Goal: Information Seeking & Learning: Find specific fact

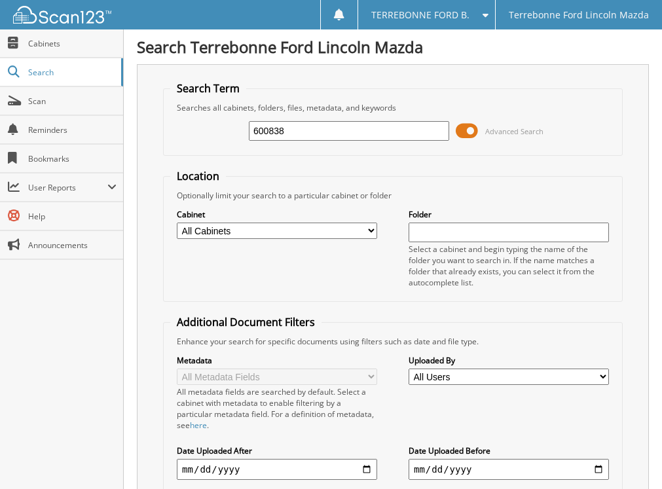
type input "600838"
click at [469, 133] on span at bounding box center [466, 131] width 22 height 20
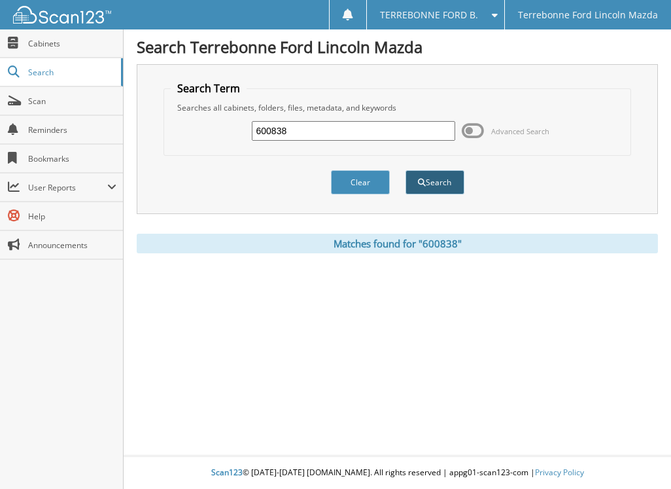
click at [427, 183] on button "Search" at bounding box center [435, 182] width 59 height 24
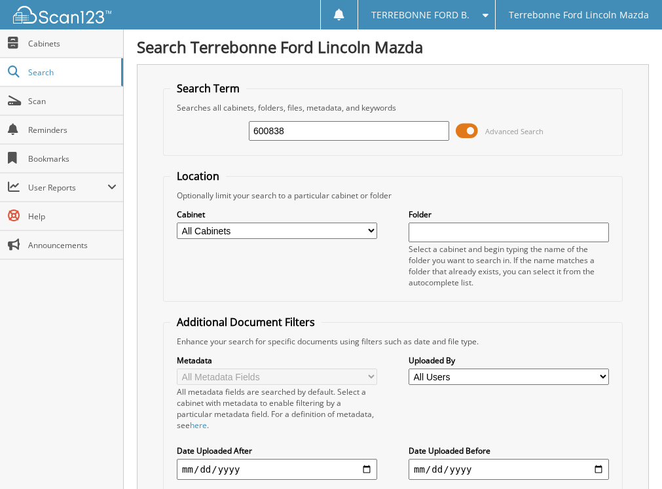
click at [478, 129] on span at bounding box center [466, 131] width 22 height 20
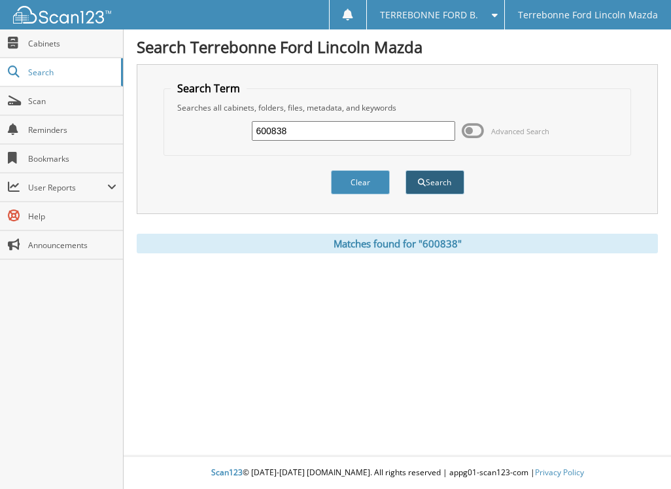
click at [457, 187] on button "Search" at bounding box center [435, 182] width 59 height 24
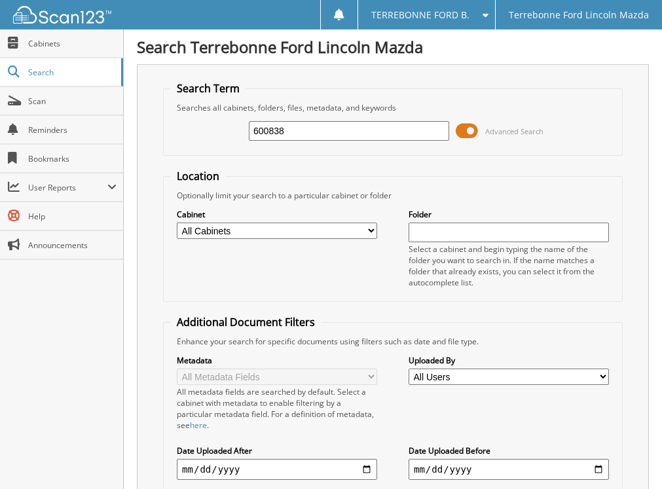
click at [471, 130] on span at bounding box center [466, 131] width 22 height 20
